Goal: Task Accomplishment & Management: Manage account settings

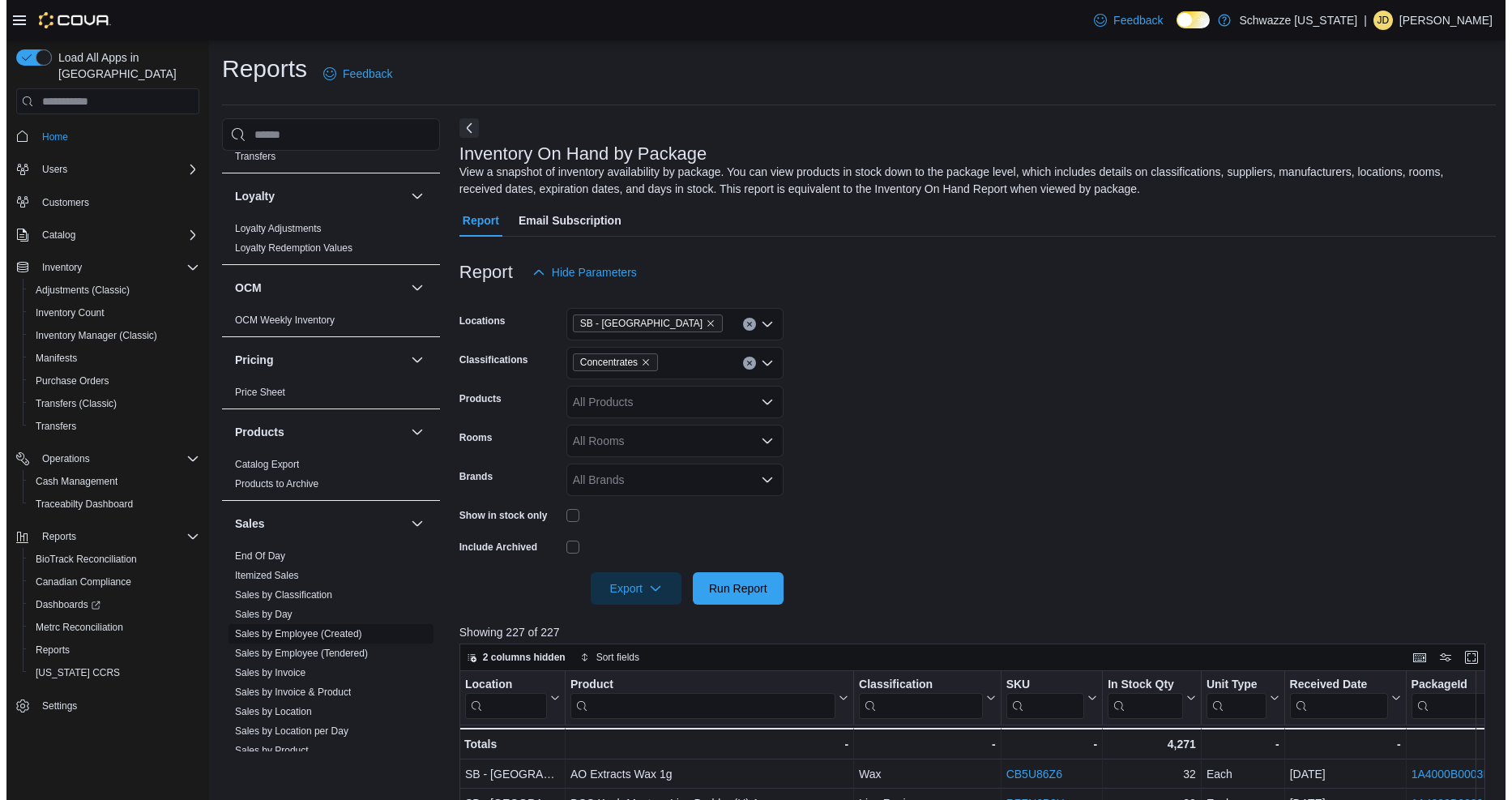
scroll to position [810, 0]
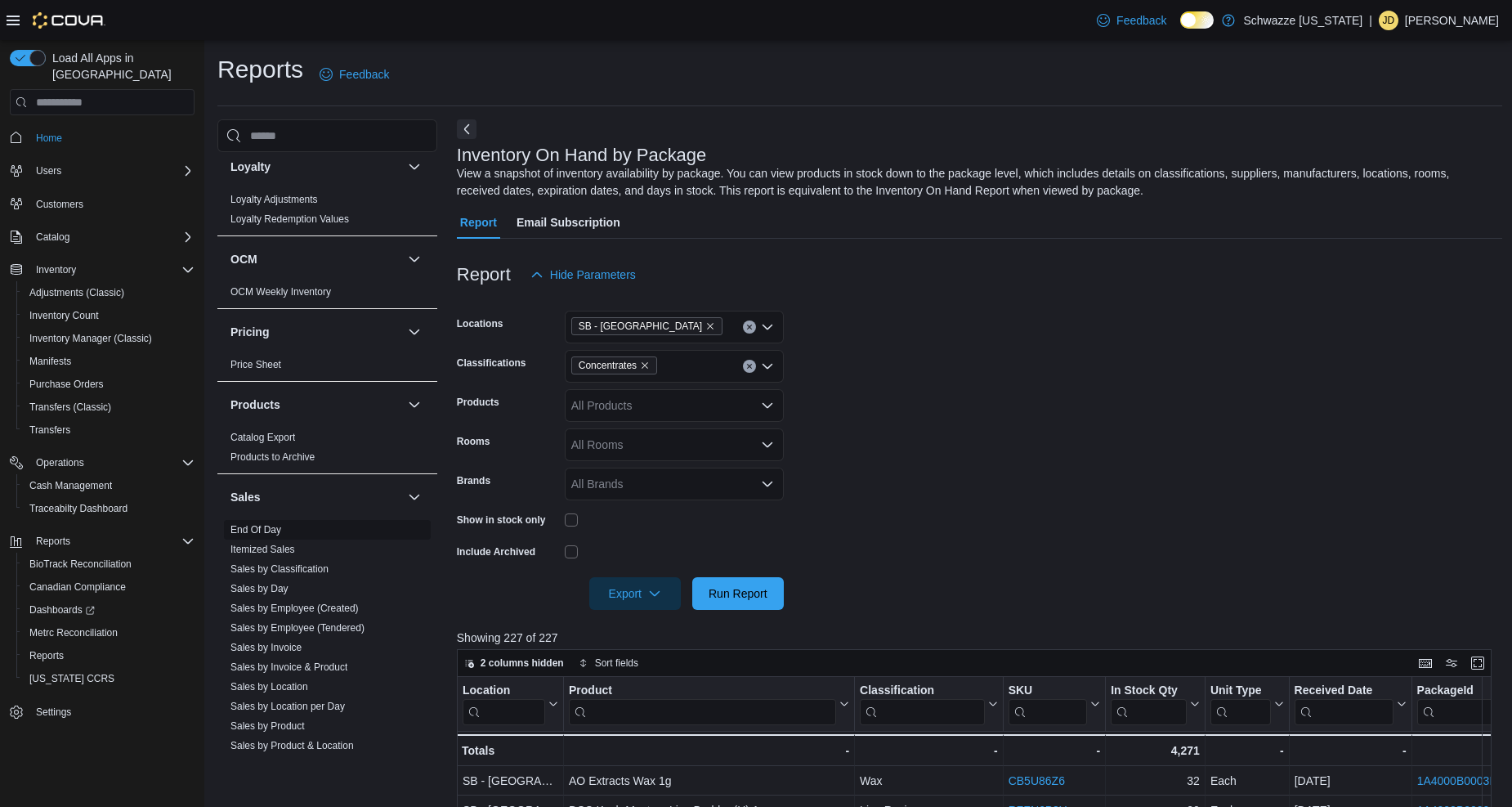
click at [249, 535] on span "End Of Day" at bounding box center [255, 529] width 50 height 13
click at [253, 534] on link "End Of Day" at bounding box center [255, 529] width 50 height 12
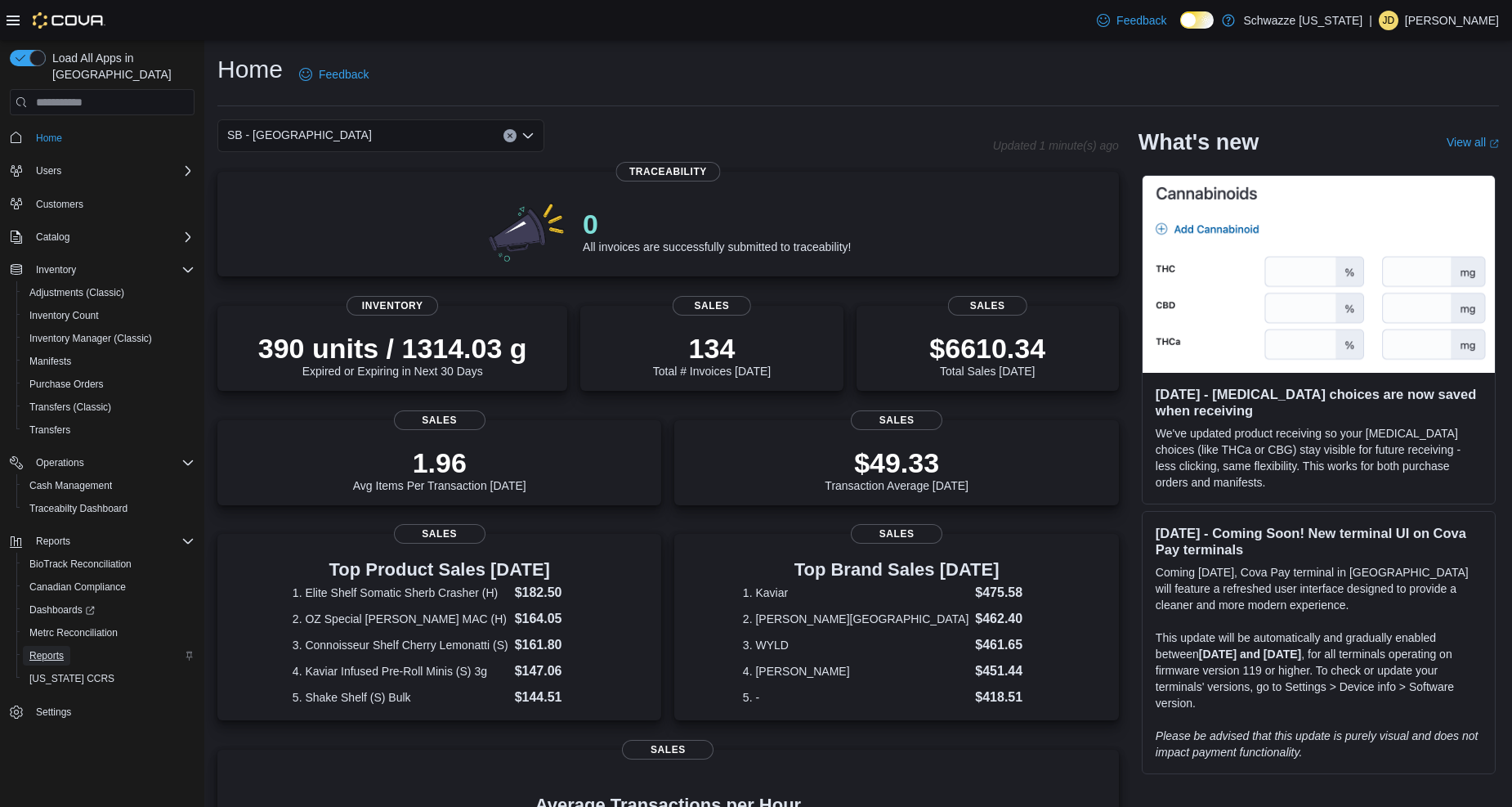
click at [67, 645] on link "Reports" at bounding box center [47, 655] width 47 height 19
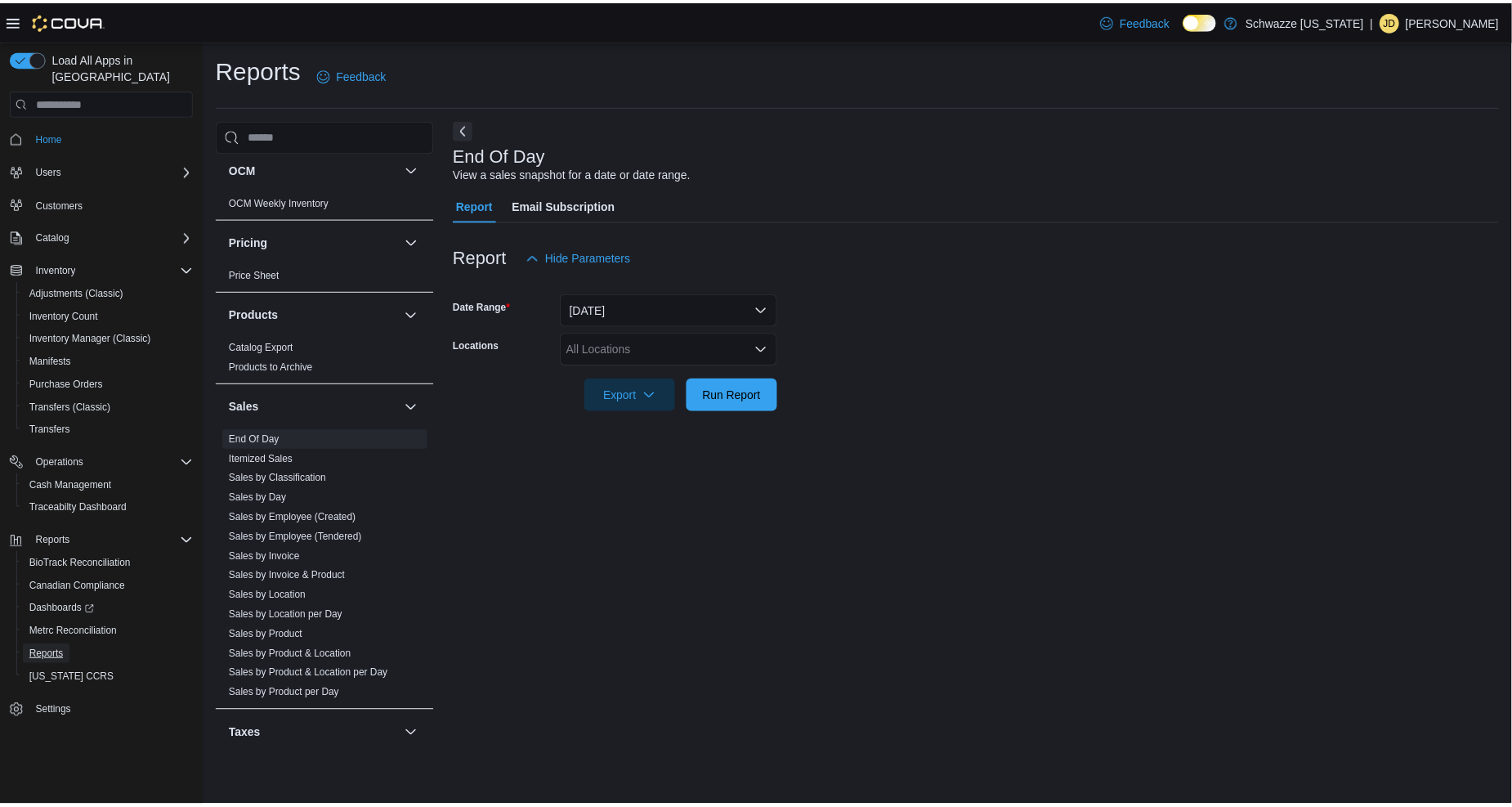
scroll to position [908, 0]
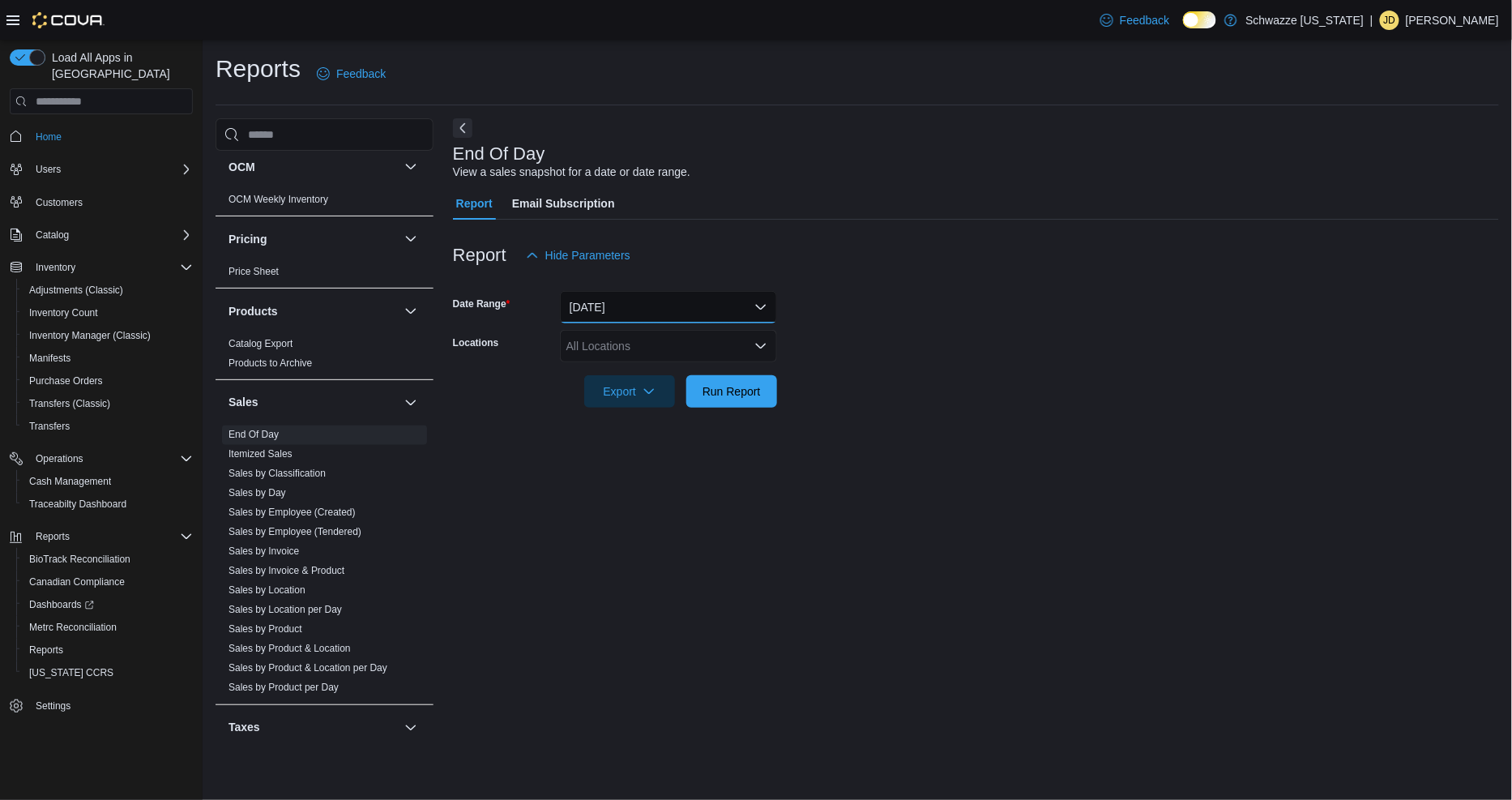
click at [675, 302] on button "[DATE]" at bounding box center [669, 307] width 217 height 33
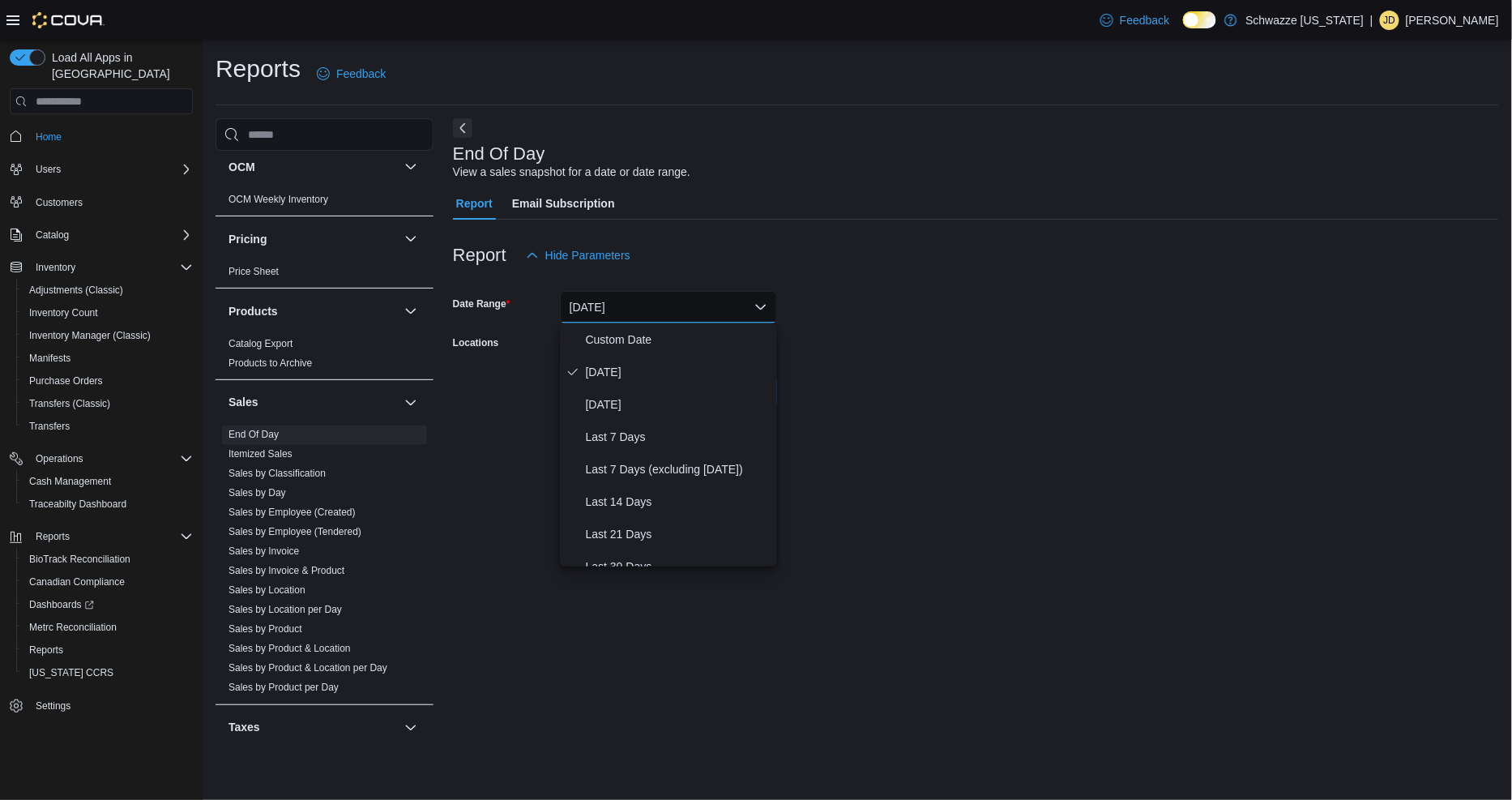
click at [958, 376] on form "Date Range [DATE] Locations All Locations Export Run Report" at bounding box center [976, 339] width 1047 height 136
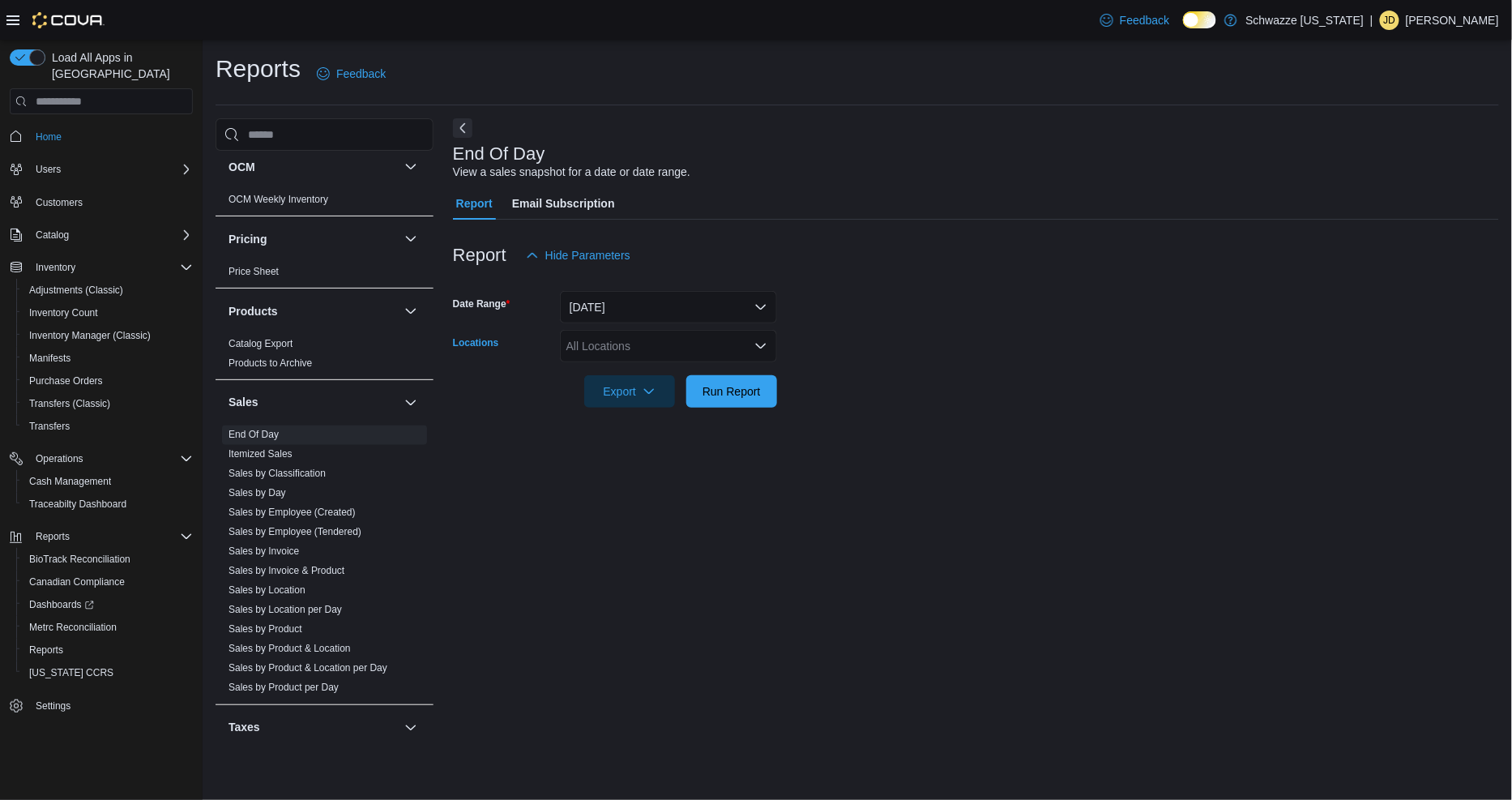
click at [621, 351] on div "All Locations" at bounding box center [669, 346] width 217 height 33
type input "**"
click at [707, 403] on div "SB - [GEOGRAPHIC_DATA]" at bounding box center [668, 397] width 197 height 16
click at [1009, 370] on div at bounding box center [976, 368] width 1047 height 13
click at [742, 392] on span "Run Report" at bounding box center [732, 391] width 58 height 16
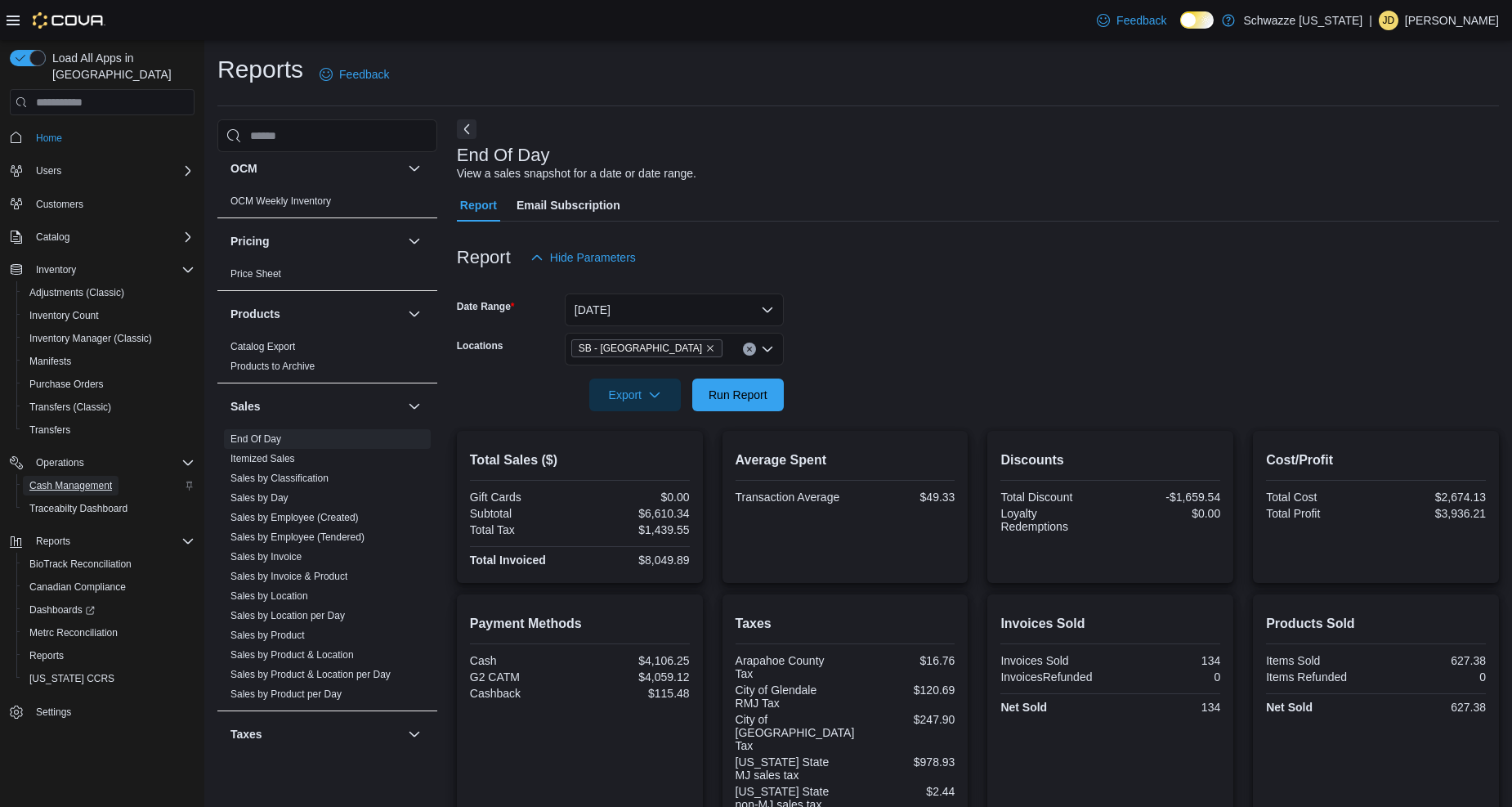
click at [58, 479] on span "Cash Management" at bounding box center [70, 486] width 82 height 13
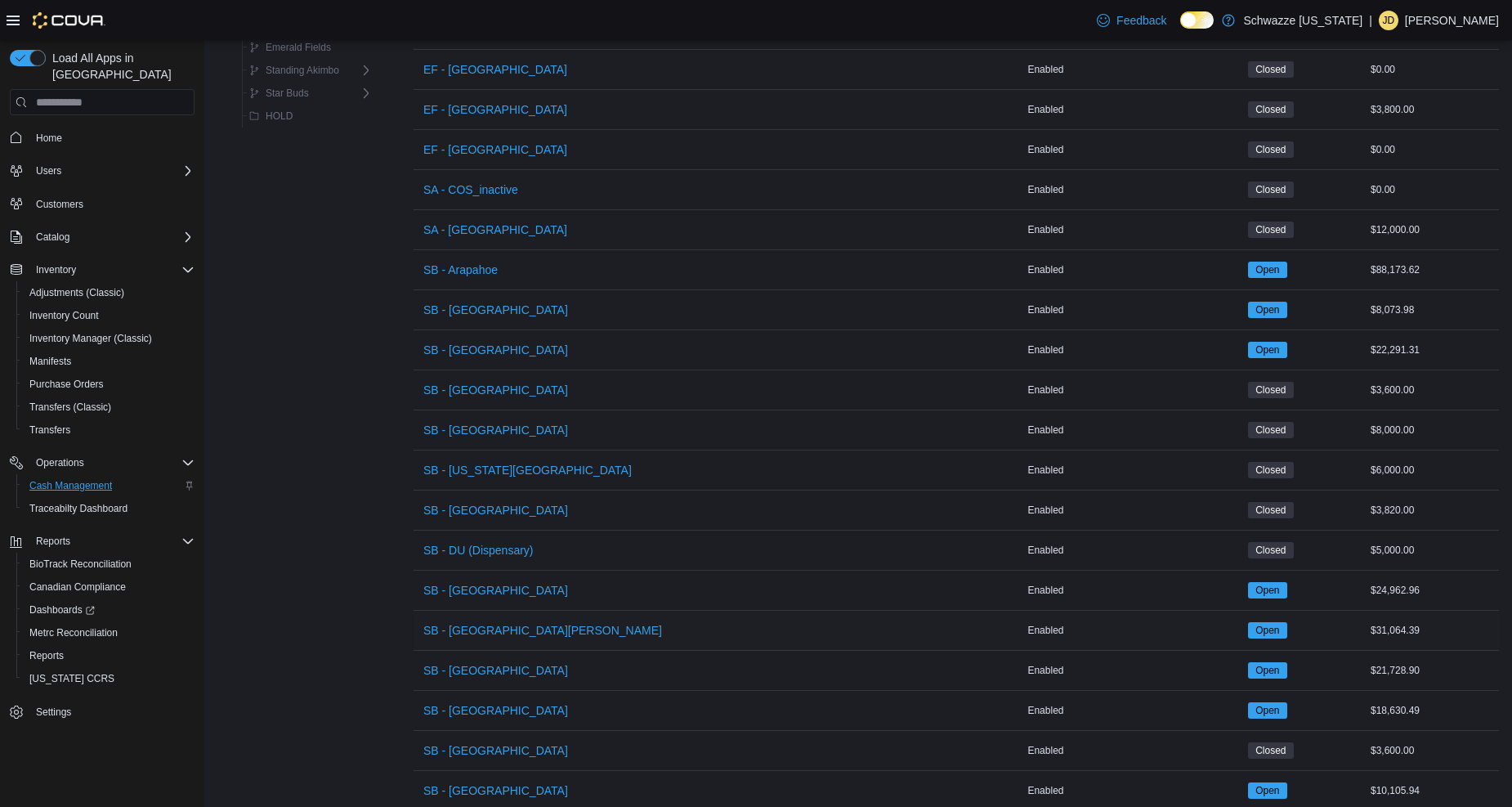
scroll to position [272, 0]
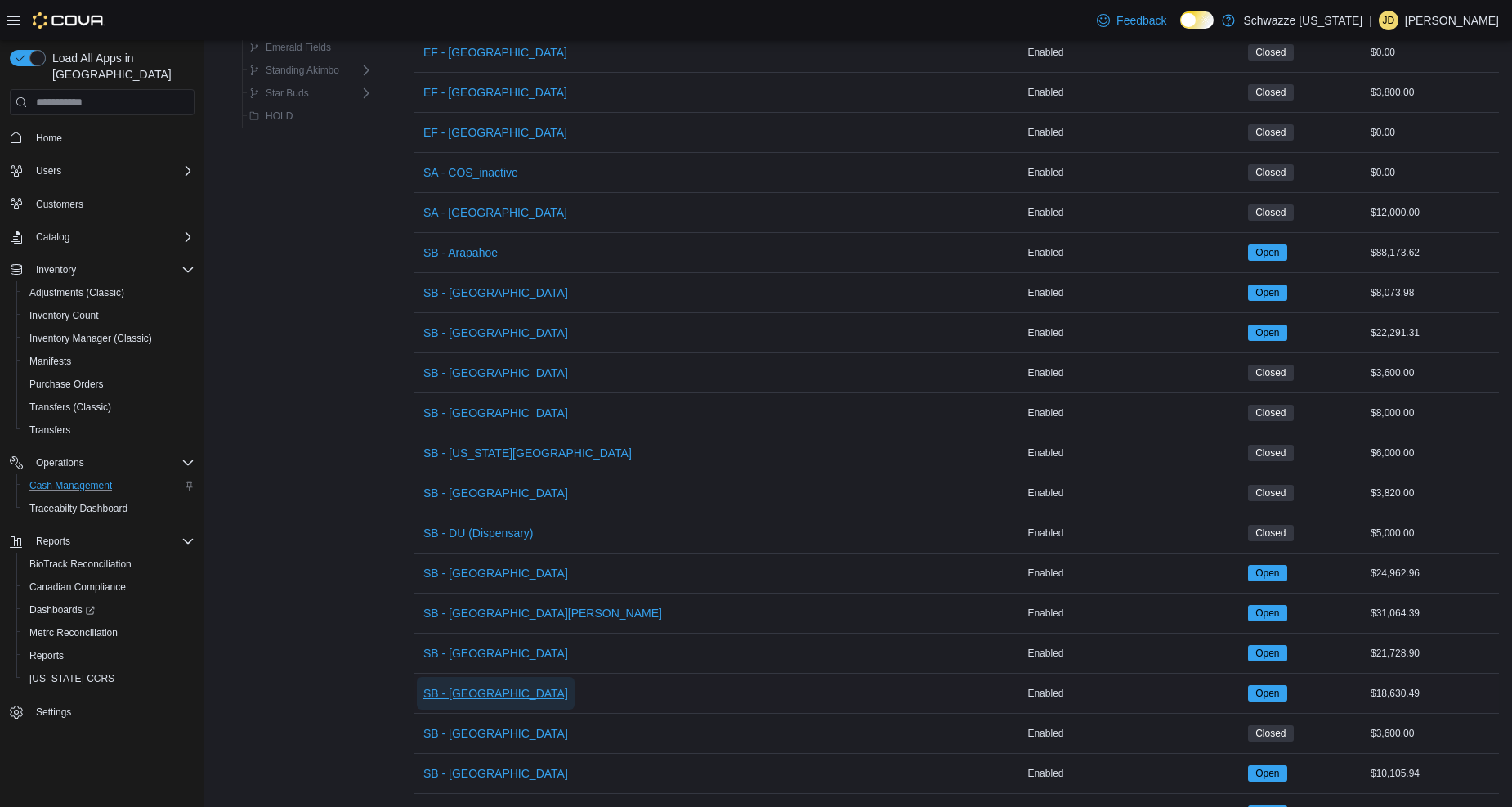
click at [491, 687] on span "SB - [GEOGRAPHIC_DATA]" at bounding box center [496, 693] width 144 height 16
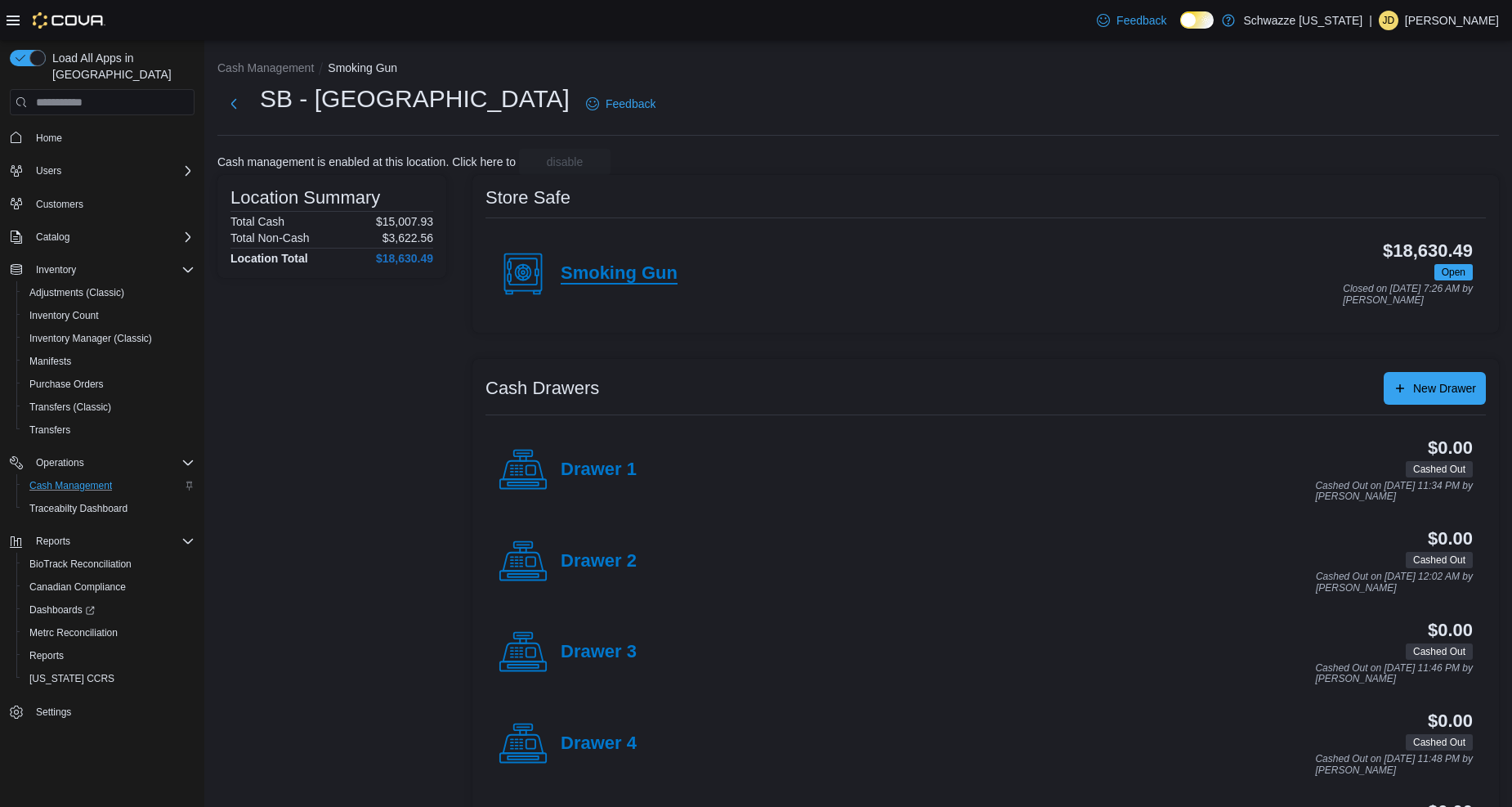
click at [637, 270] on h4 "Smoking Gun" at bounding box center [619, 273] width 117 height 21
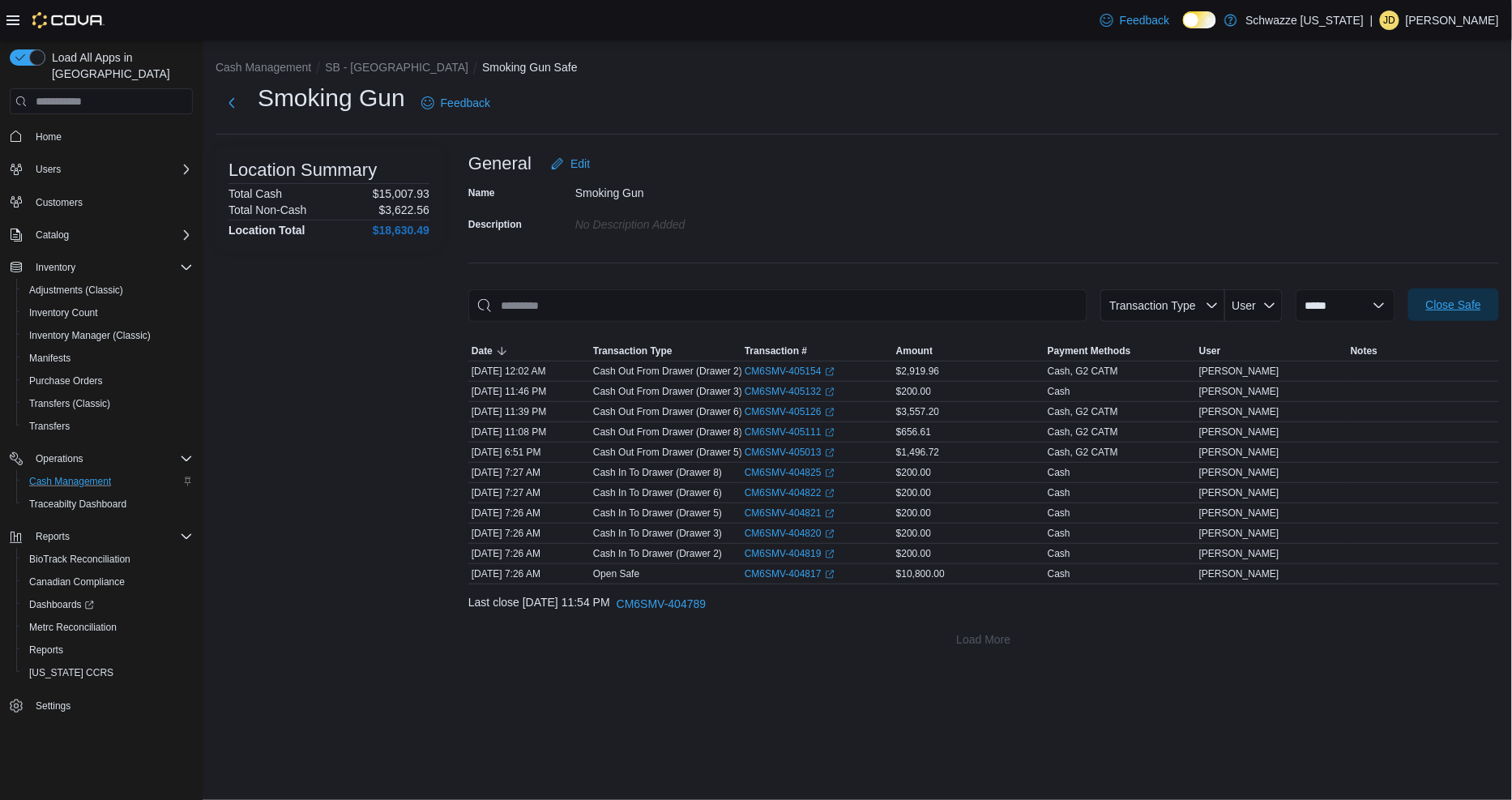
click at [1417, 312] on button "Close Safe" at bounding box center [1454, 305] width 91 height 33
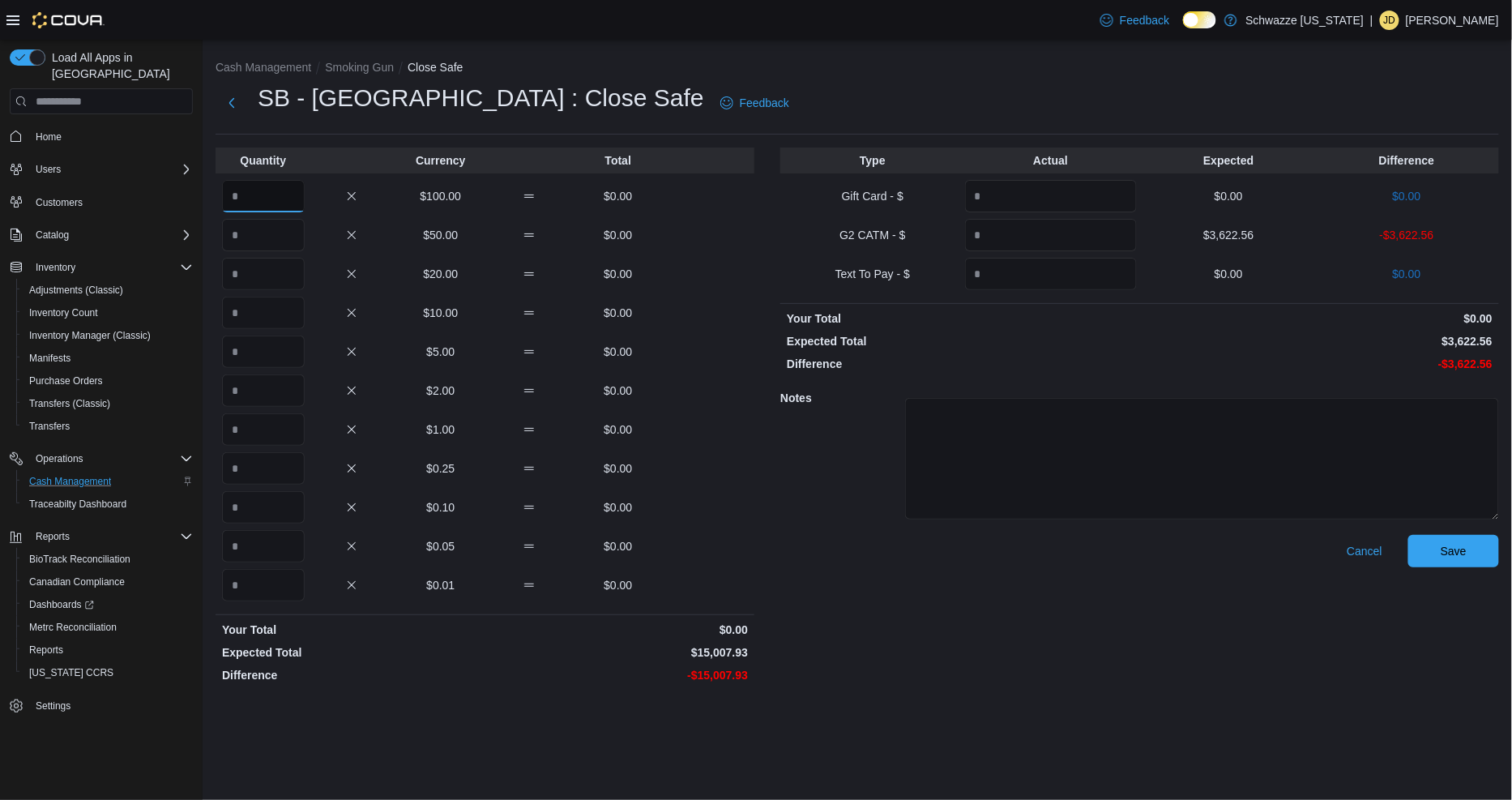
click at [228, 197] on input "Quantity" at bounding box center [263, 196] width 82 height 33
type input "***"
click at [257, 400] on input "Quantity" at bounding box center [263, 391] width 82 height 33
click at [254, 434] on input "Quantity" at bounding box center [263, 430] width 82 height 33
type input "*"
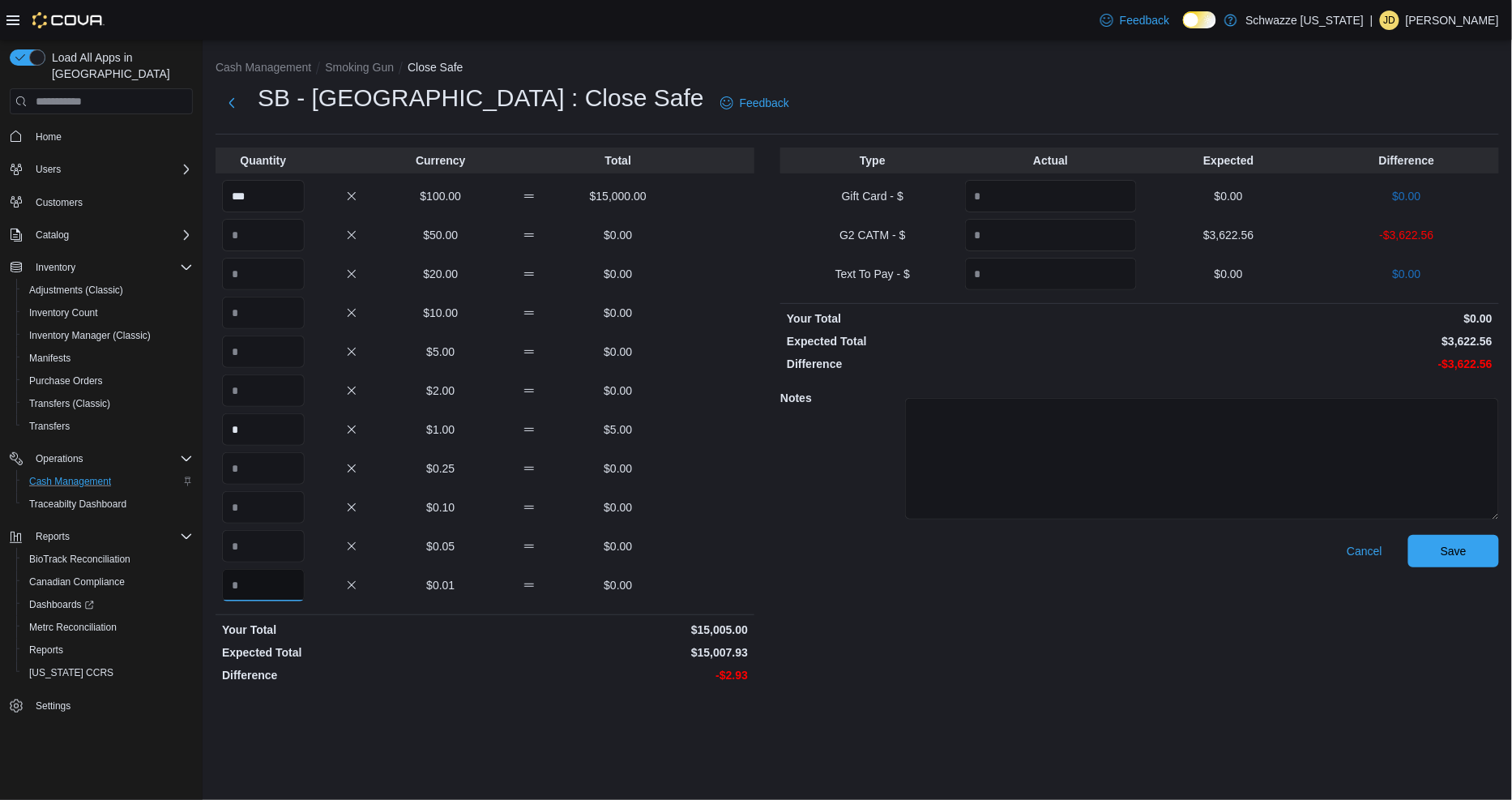
click at [245, 587] on input "Quantity" at bounding box center [263, 585] width 82 height 33
type input "**"
click at [994, 232] on input "Quantity" at bounding box center [1051, 235] width 172 height 33
type input "*******"
click at [1425, 551] on span "Save" at bounding box center [1454, 550] width 72 height 33
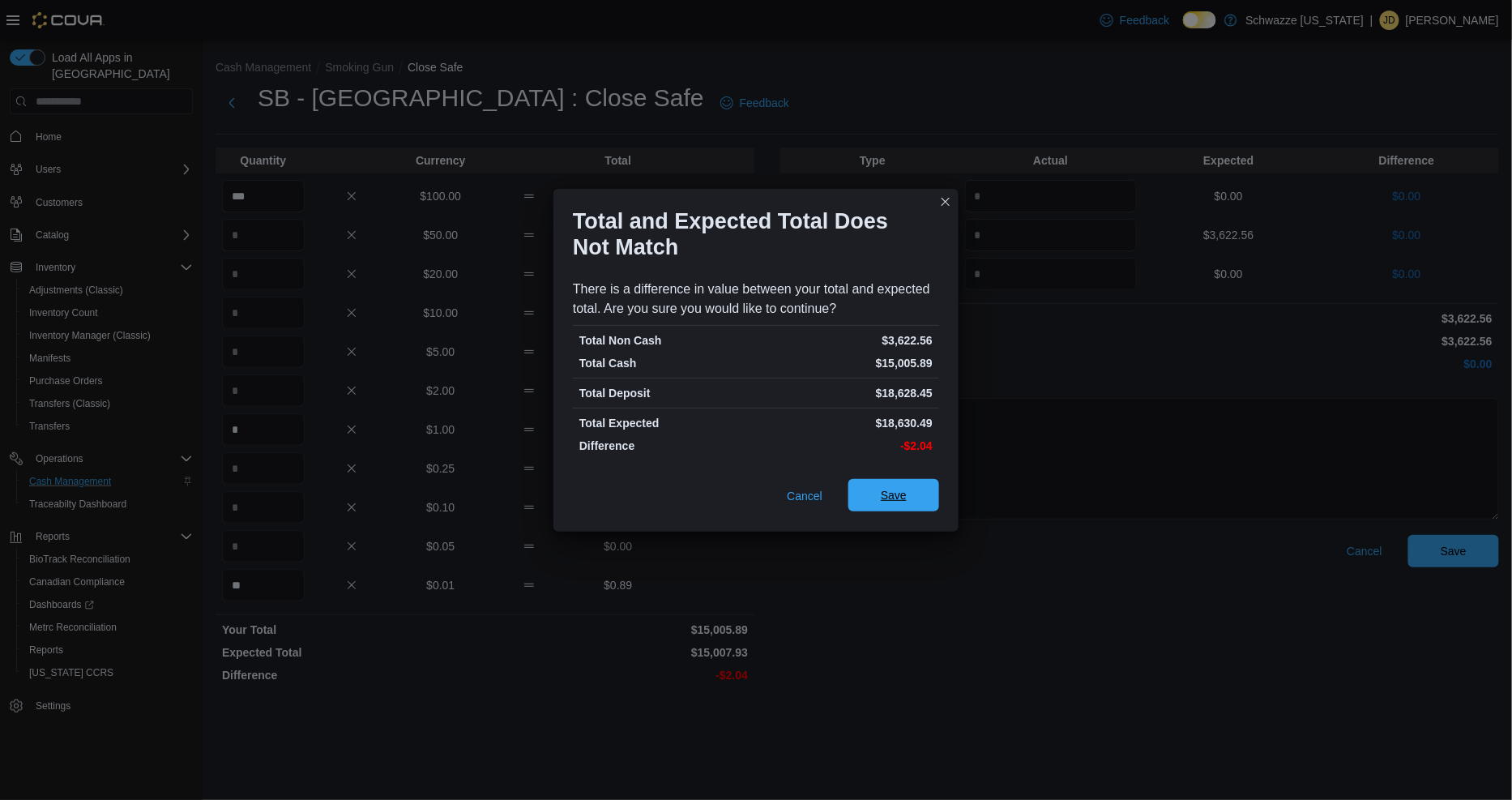
click at [874, 500] on span "Save" at bounding box center [894, 495] width 72 height 33
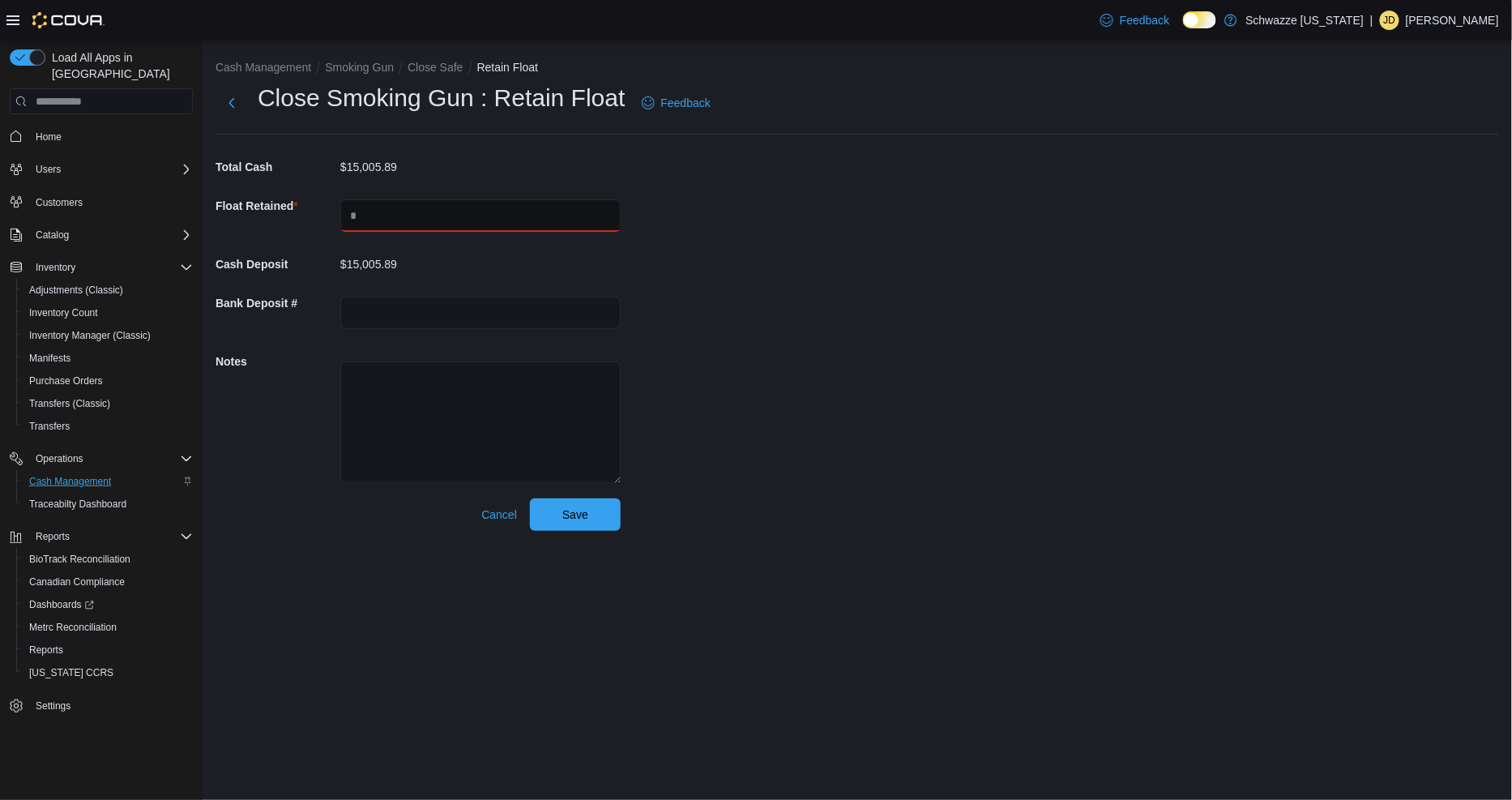
click at [545, 217] on input "text" at bounding box center [481, 215] width 281 height 33
type input "*****"
click at [500, 318] on input "text" at bounding box center [481, 313] width 281 height 33
type input "**********"
click at [570, 512] on span "Save" at bounding box center [575, 514] width 26 height 16
